Goal: Task Accomplishment & Management: Use online tool/utility

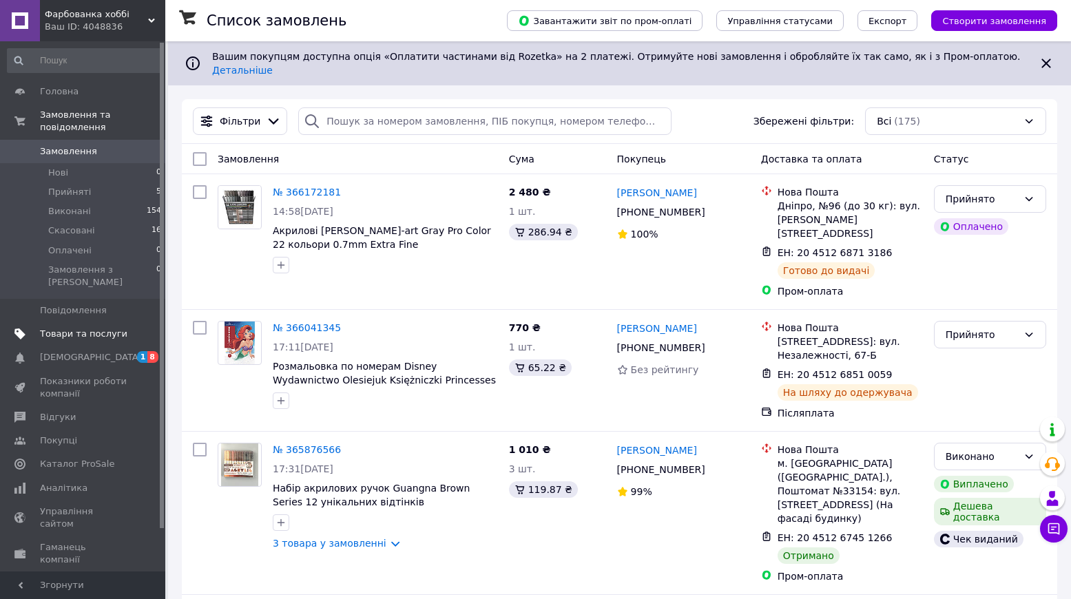
click at [87, 322] on link "Товари та послуги" at bounding box center [84, 333] width 169 height 23
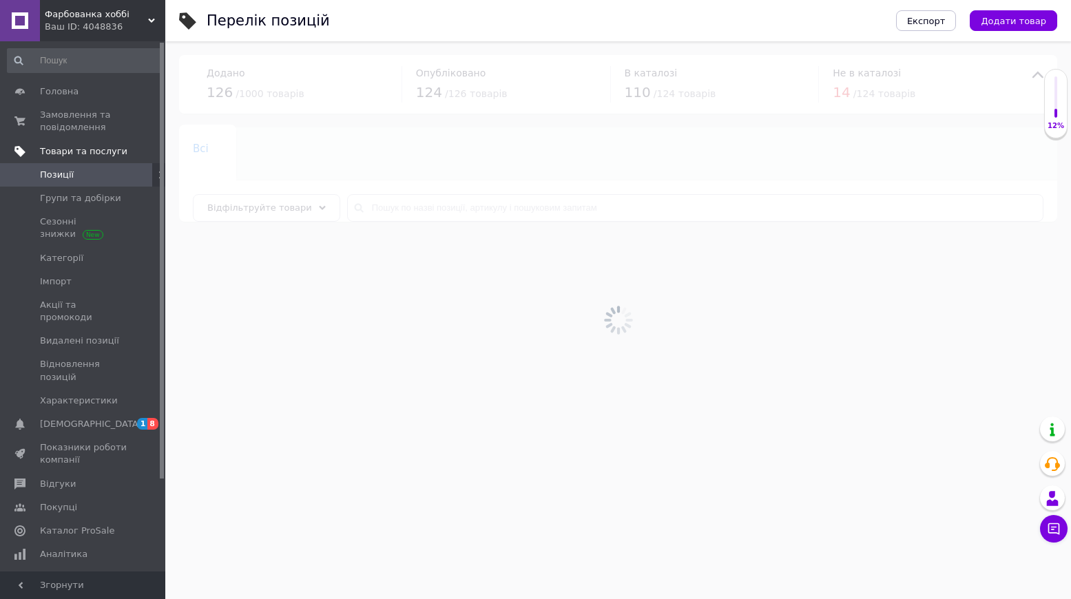
click at [87, 150] on span "Товари та послуги" at bounding box center [83, 151] width 87 height 12
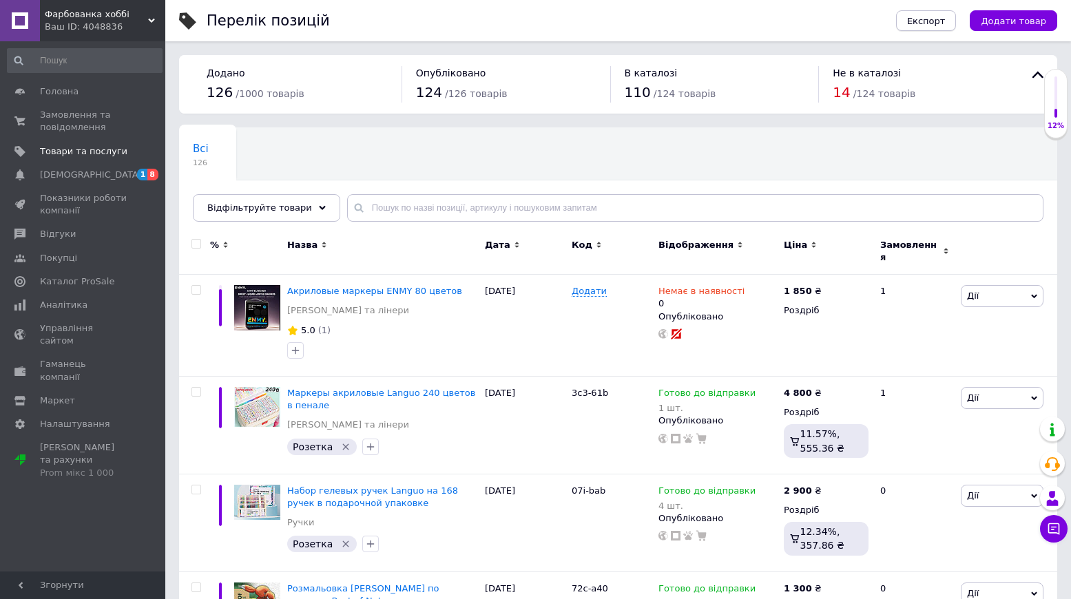
click at [925, 21] on span "Експорт" at bounding box center [926, 21] width 39 height 10
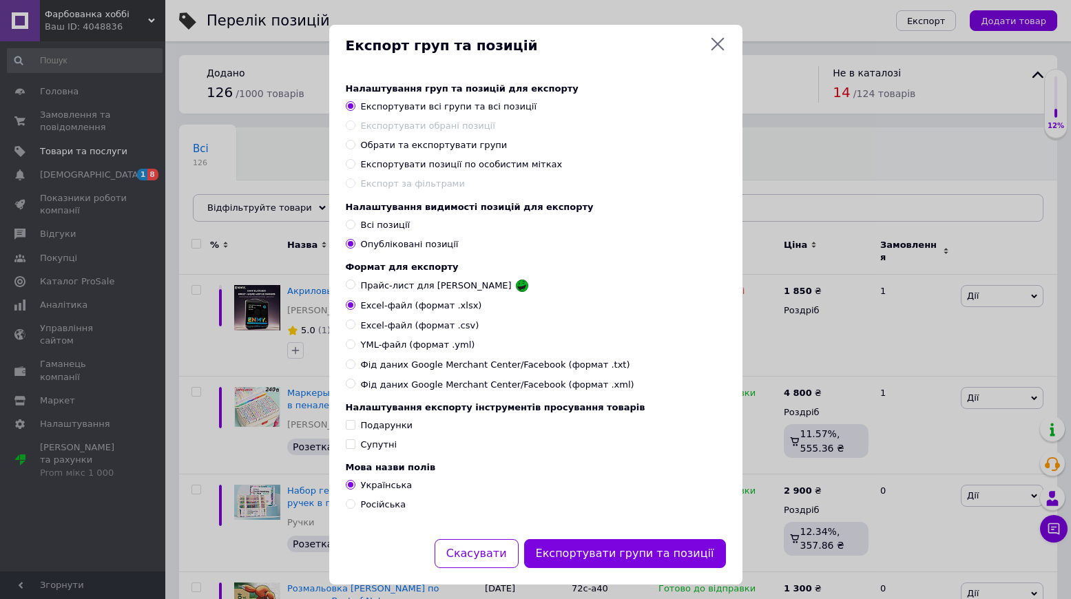
click at [387, 348] on span "YML-файл (формат .yml)" at bounding box center [418, 345] width 114 height 12
click at [355, 348] on input "YML-файл (формат .yml)" at bounding box center [350, 343] width 9 height 9
radio input "true"
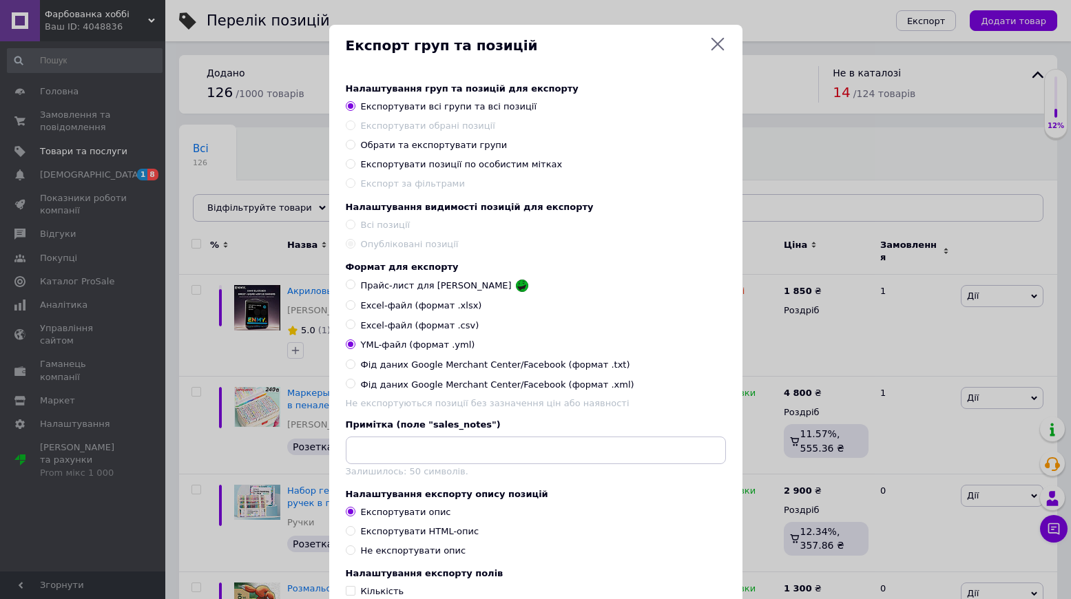
scroll to position [181, 0]
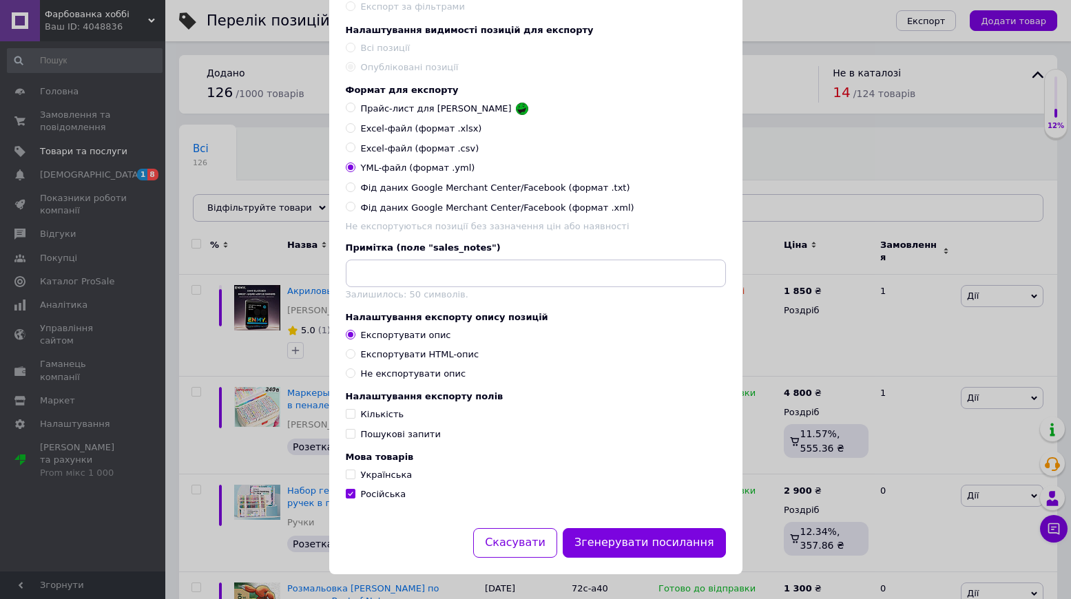
click at [350, 475] on input "Українська" at bounding box center [350, 474] width 9 height 9
checkbox input "true"
click at [640, 547] on button "Згенерувати посилання" at bounding box center [643, 543] width 163 height 30
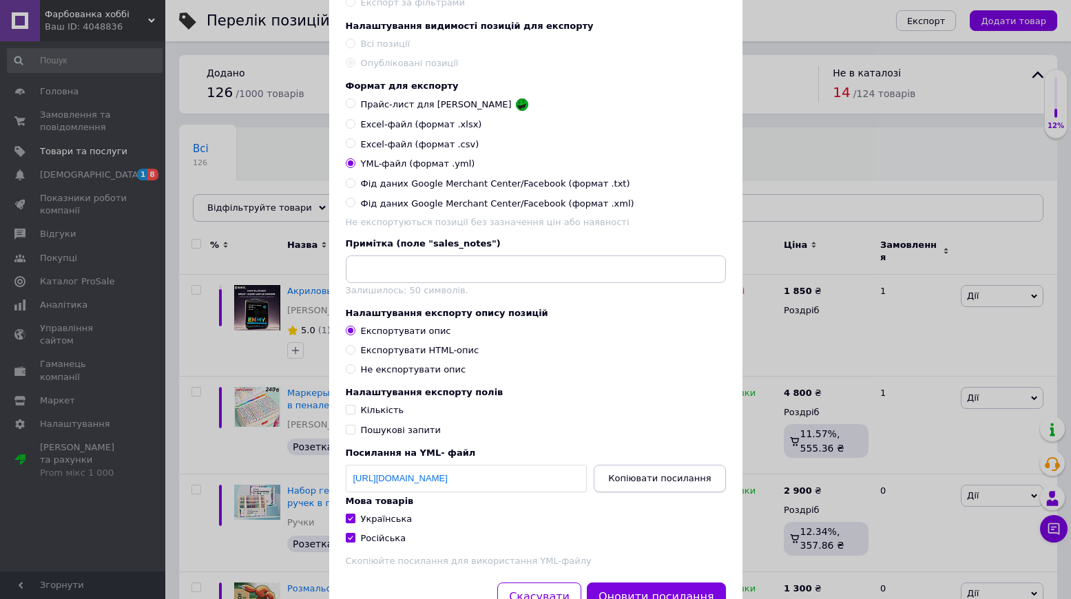
click at [655, 483] on span "Копіювати посилання" at bounding box center [659, 478] width 103 height 10
